Goal: Information Seeking & Learning: Learn about a topic

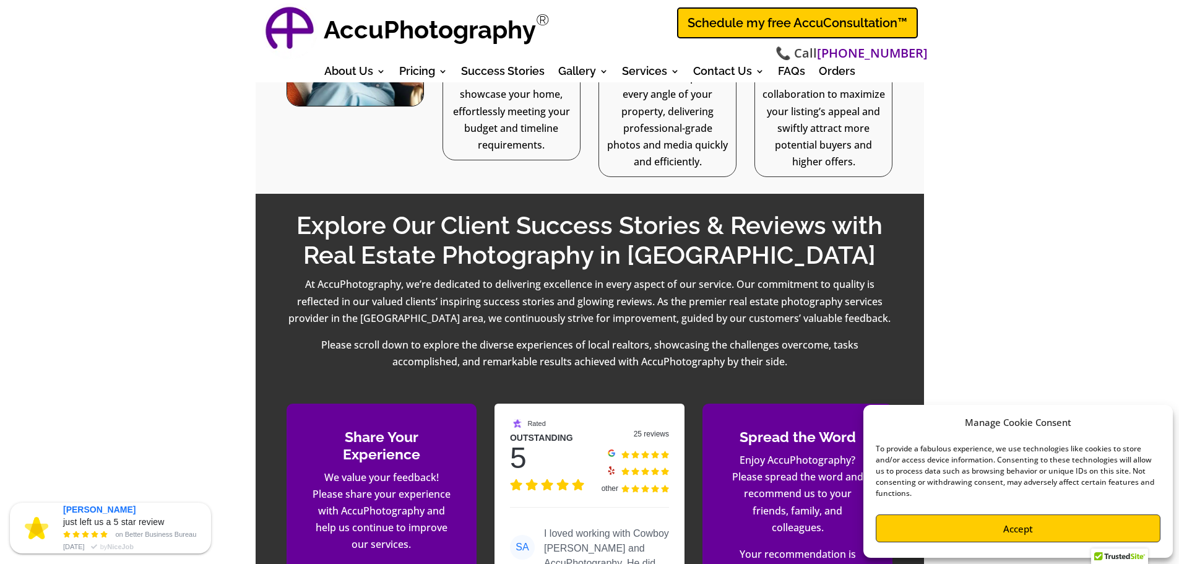
scroll to position [1684, 0]
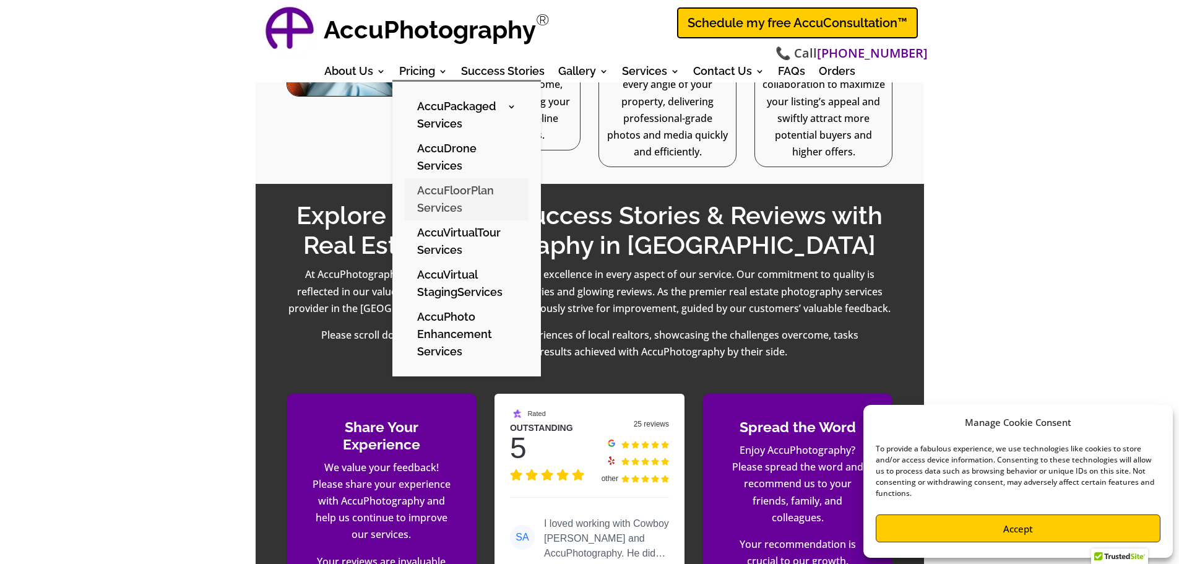
click at [494, 185] on link "AccuFloorPlan Services" at bounding box center [467, 199] width 124 height 42
click at [454, 150] on link "AccuDrone Services" at bounding box center [467, 157] width 124 height 42
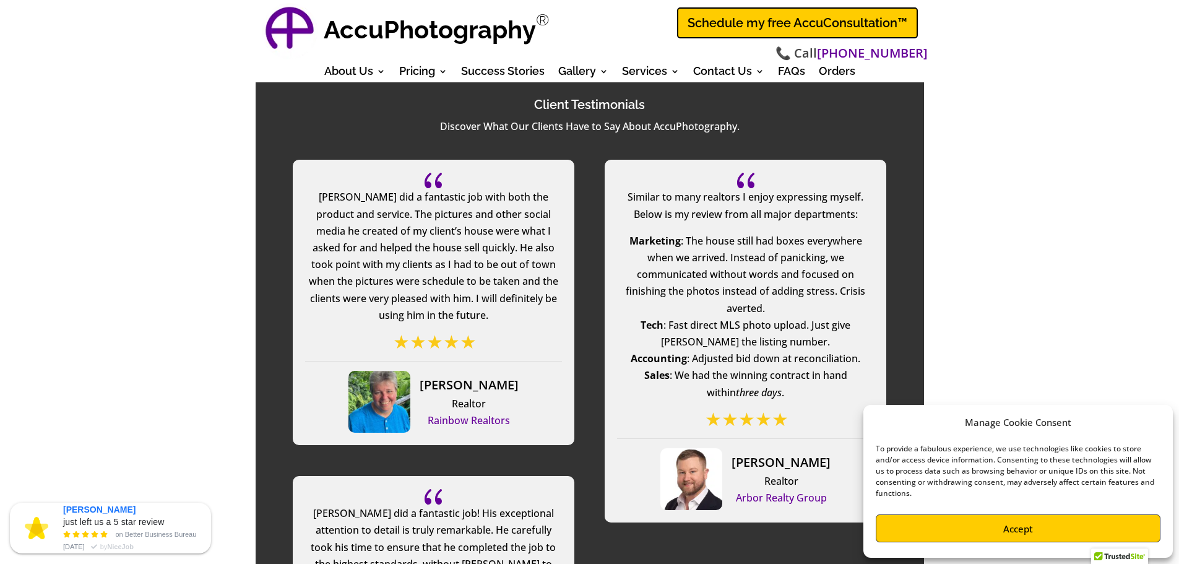
scroll to position [2327, 0]
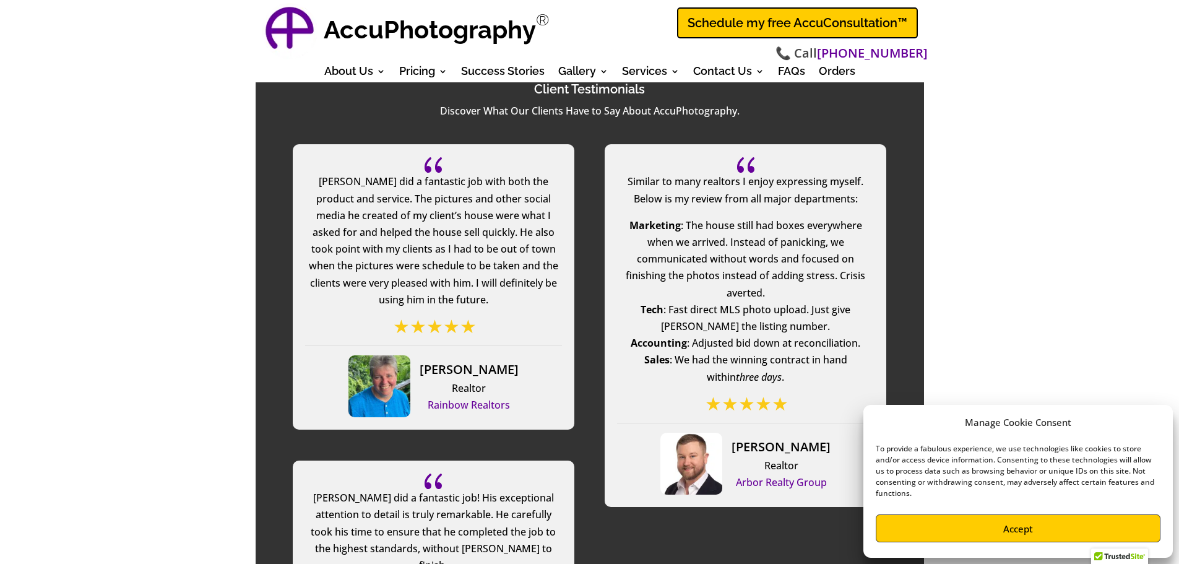
click at [1033, 525] on button "Accept" at bounding box center [1018, 528] width 285 height 28
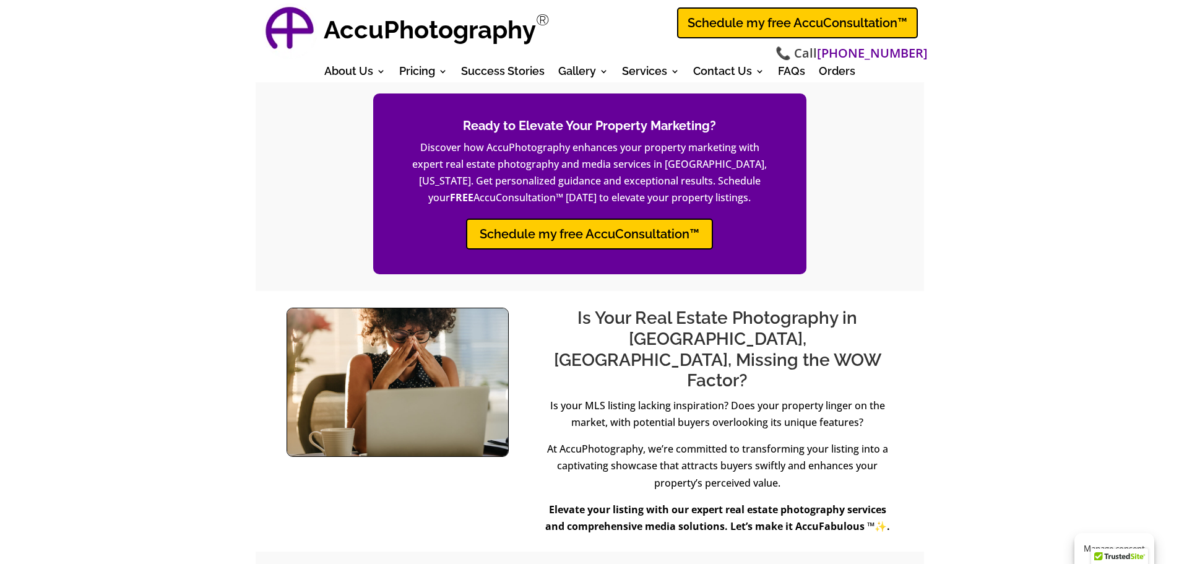
scroll to position [0, 0]
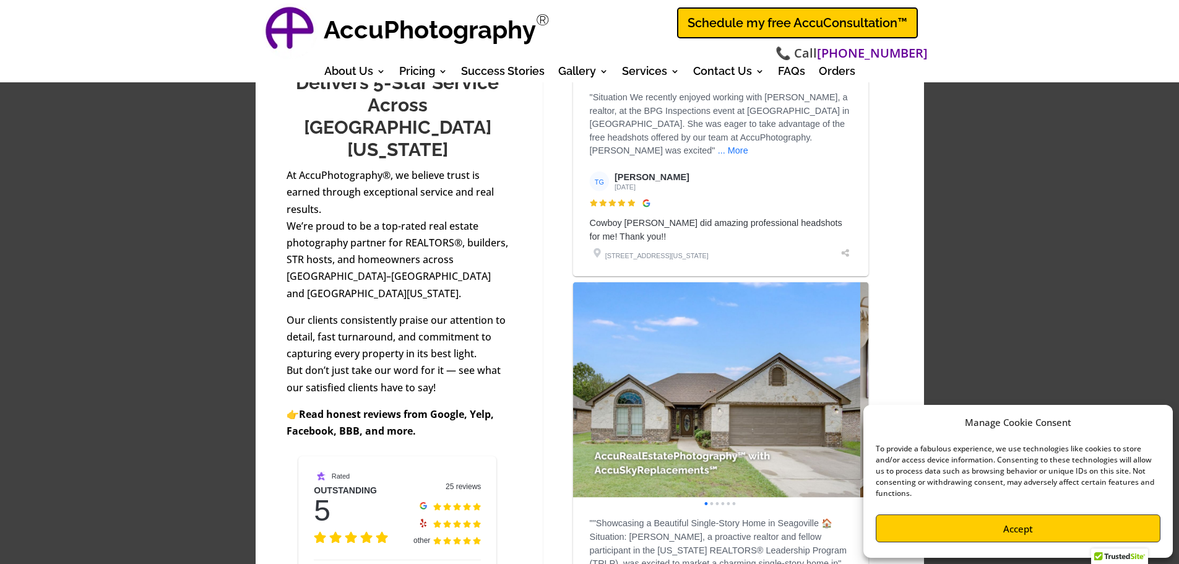
scroll to position [1882, 0]
click at [845, 389] on div "" at bounding box center [851, 396] width 14 height 14
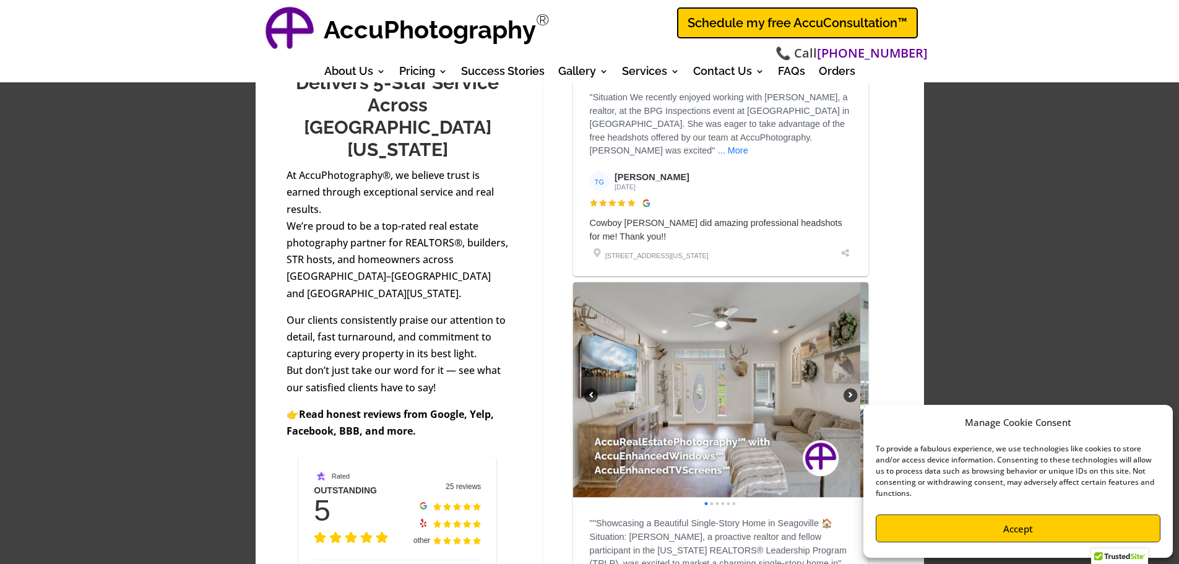
click at [845, 389] on div "" at bounding box center [851, 396] width 14 height 14
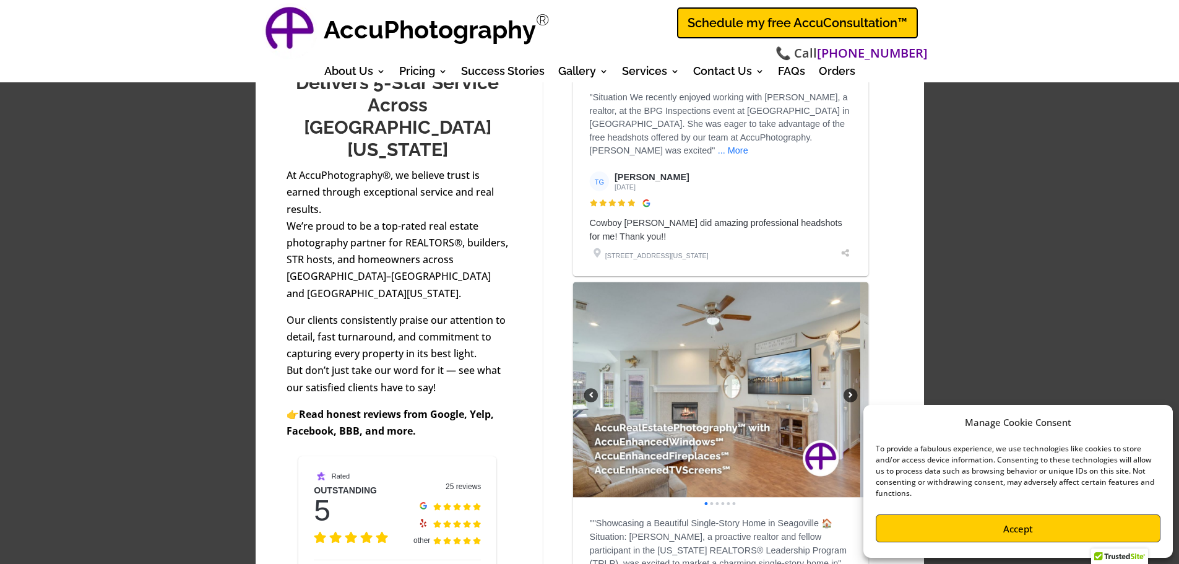
click at [845, 389] on div "" at bounding box center [851, 396] width 14 height 14
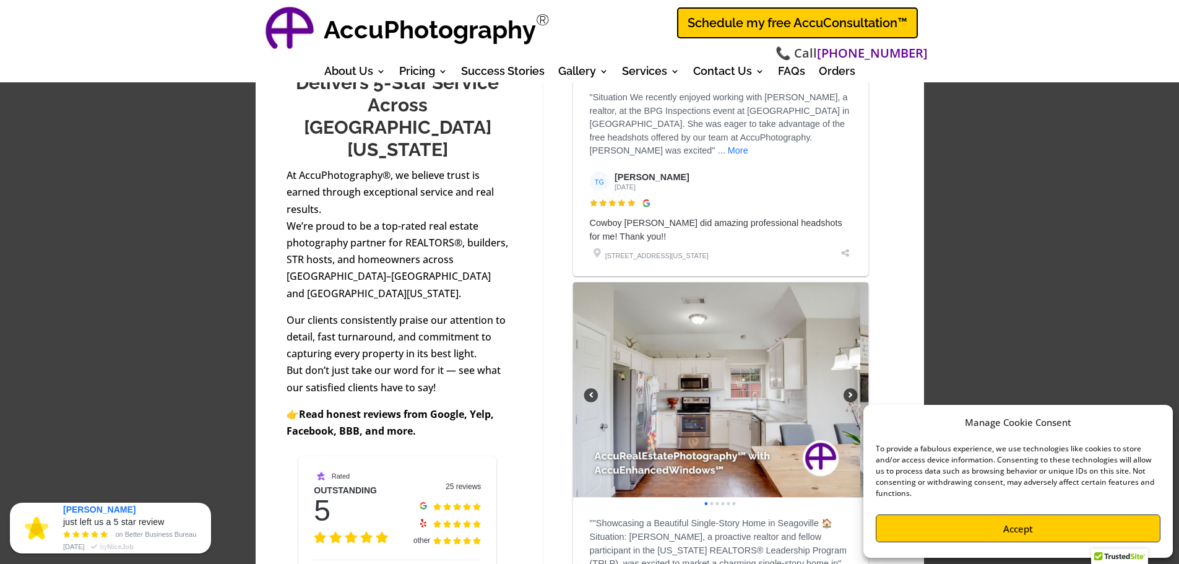
click at [845, 389] on div "" at bounding box center [851, 396] width 14 height 14
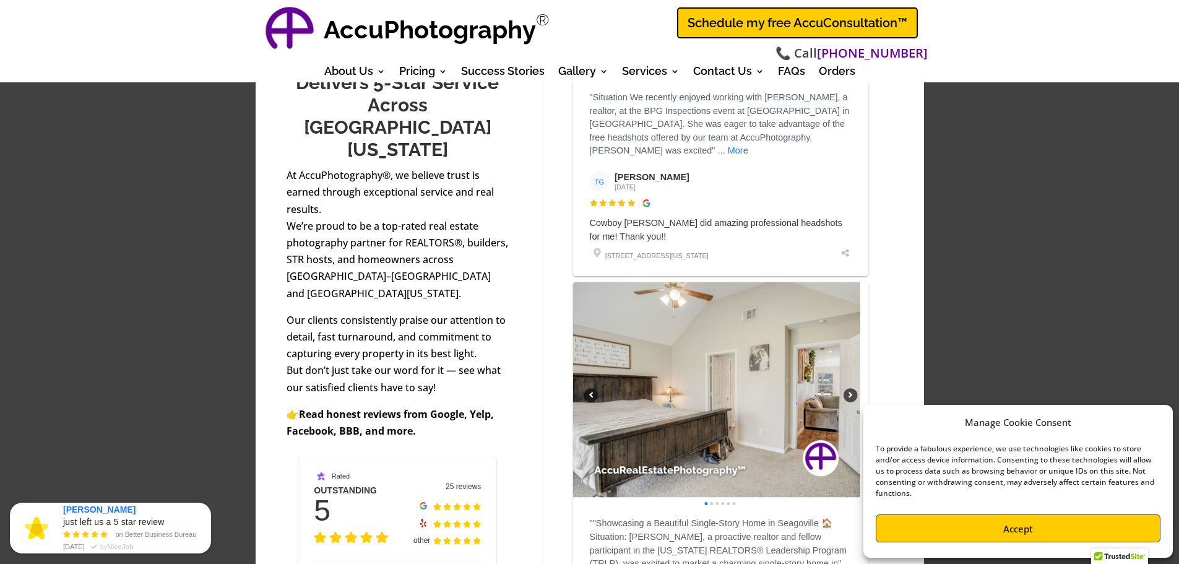
click at [845, 389] on div "" at bounding box center [851, 396] width 14 height 14
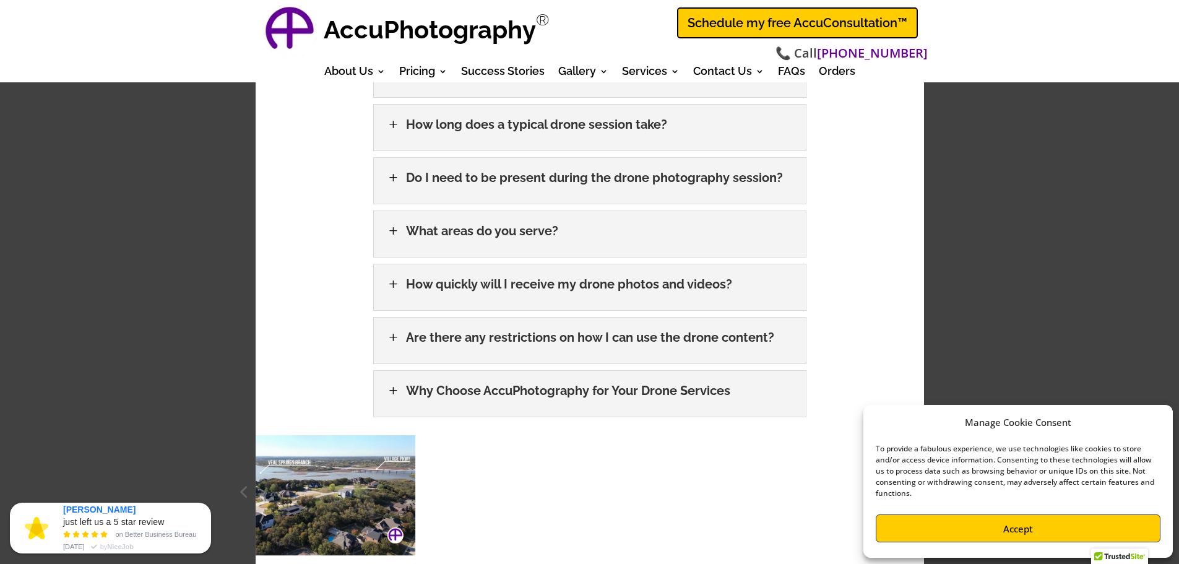
scroll to position [2476, 0]
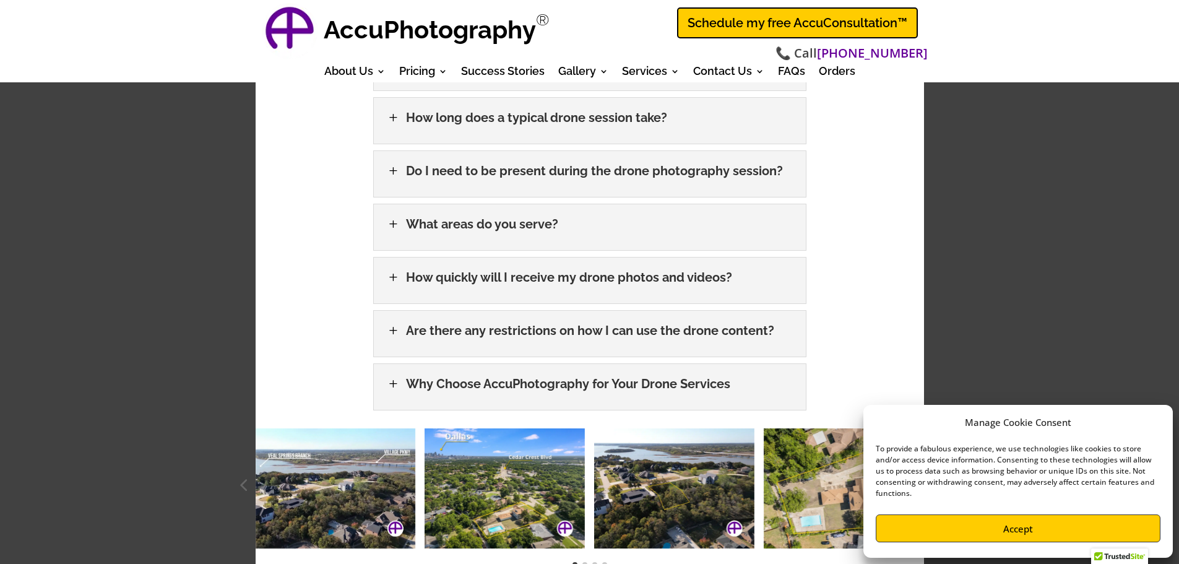
click at [1018, 532] on button "Accept" at bounding box center [1018, 528] width 285 height 28
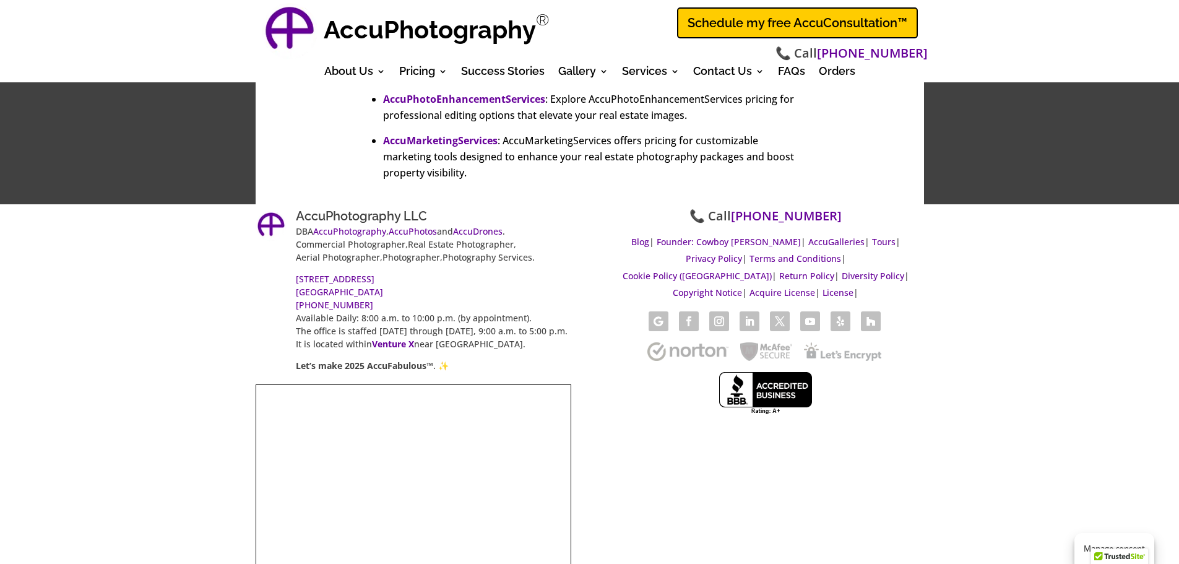
scroll to position [3537, 0]
